Goal: Information Seeking & Learning: Learn about a topic

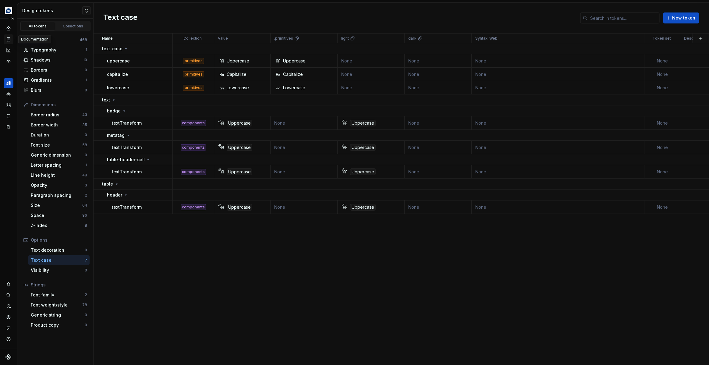
click at [8, 39] on icon "Documentation" at bounding box center [8, 39] width 3 height 4
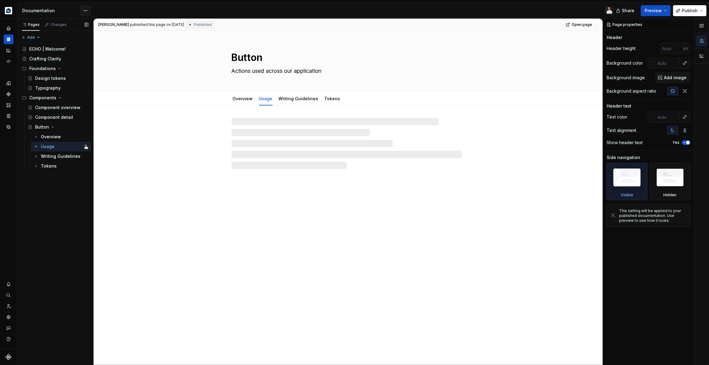
click at [87, 10] on html "Echo Design system data Documentation Share Preview Publish Pages Changes Add A…" at bounding box center [354, 182] width 709 height 365
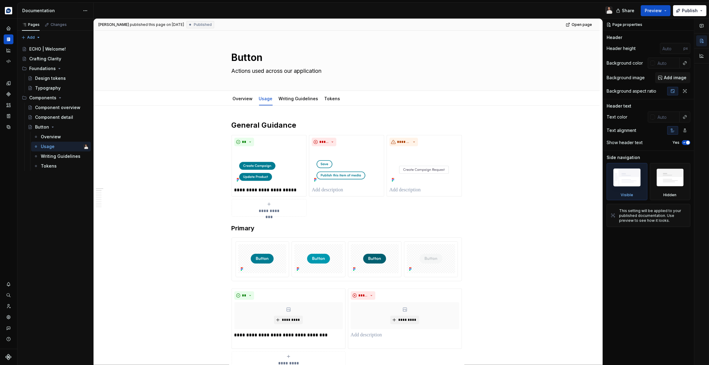
click at [65, 186] on div "Pages Changes Add Accessibility guide for tree Page tree. Navigate the tree wit…" at bounding box center [55, 192] width 76 height 347
click at [8, 341] on icon "button" at bounding box center [8, 339] width 5 height 5
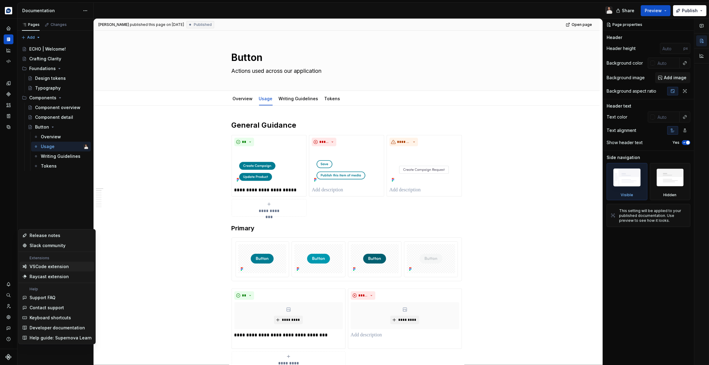
click at [71, 270] on span "VSCode extension" at bounding box center [57, 267] width 74 height 10
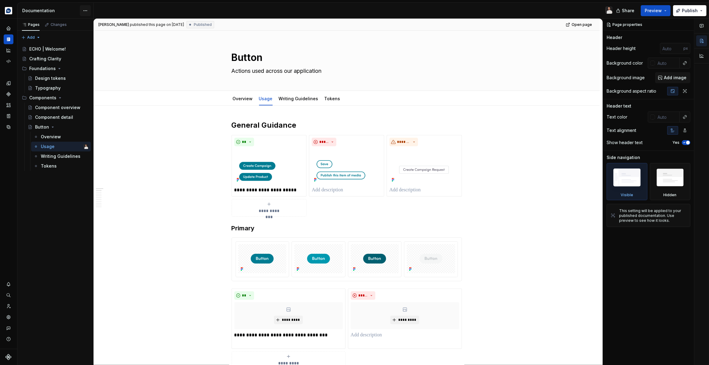
click at [84, 9] on html "Echo Design system data Documentation Share Preview Publish Pages Changes Add A…" at bounding box center [354, 182] width 709 height 365
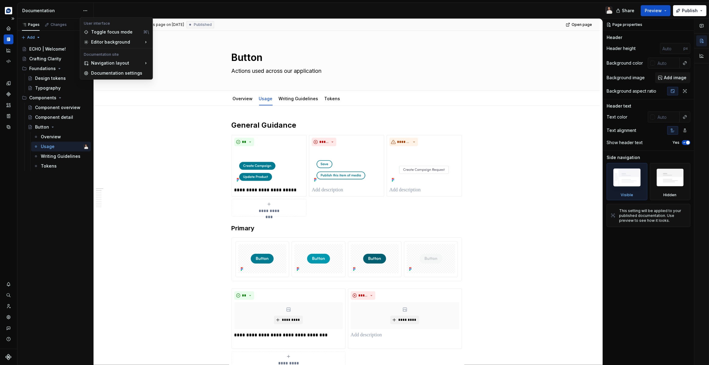
click at [9, 347] on html "Echo Design system data Documentation Share Preview Publish Pages Changes Add A…" at bounding box center [354, 182] width 709 height 365
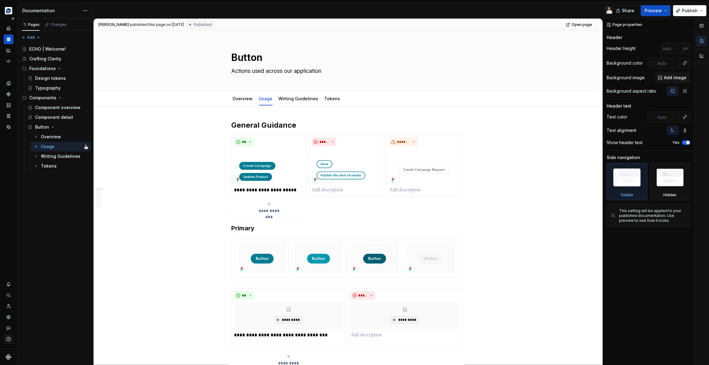
click at [8, 343] on div "button" at bounding box center [9, 339] width 10 height 10
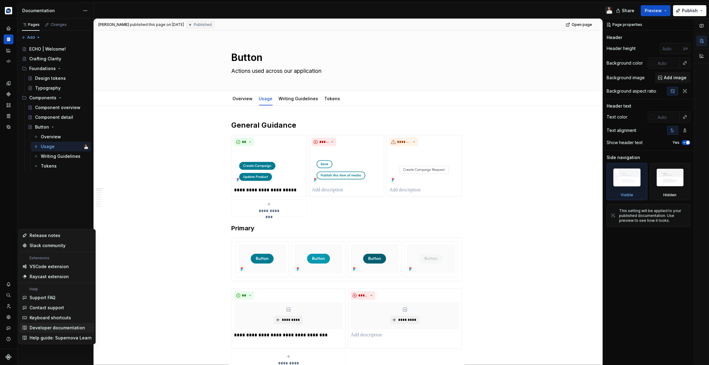
click at [50, 329] on div "Developer documentation" at bounding box center [57, 328] width 55 height 6
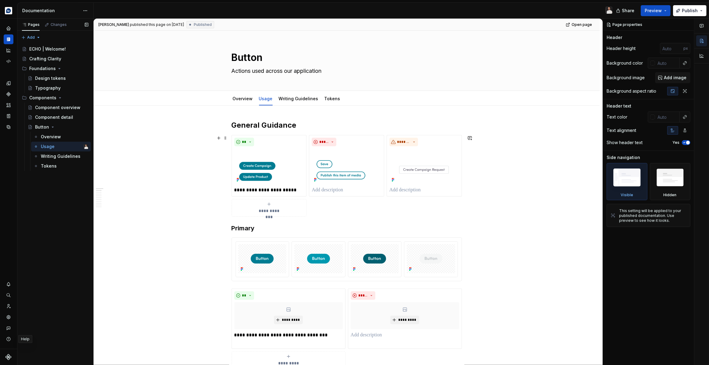
type textarea "*"
click at [8, 339] on icon "button" at bounding box center [8, 339] width 5 height 5
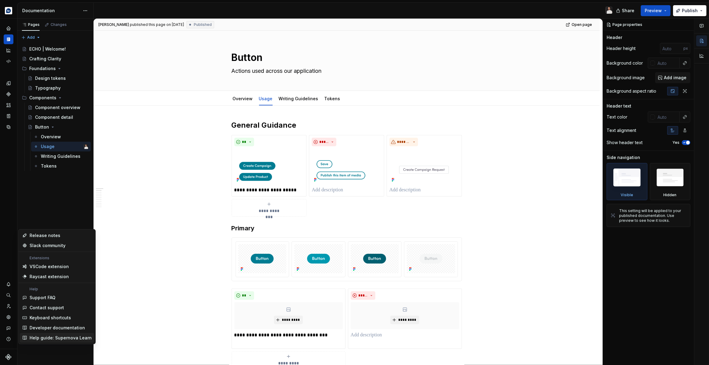
click at [58, 338] on div "Help guide: Supernova Learn" at bounding box center [61, 338] width 62 height 6
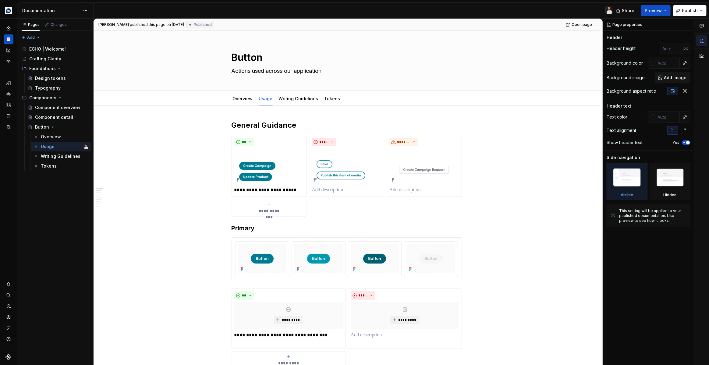
type textarea "*"
